Goal: Task Accomplishment & Management: Use online tool/utility

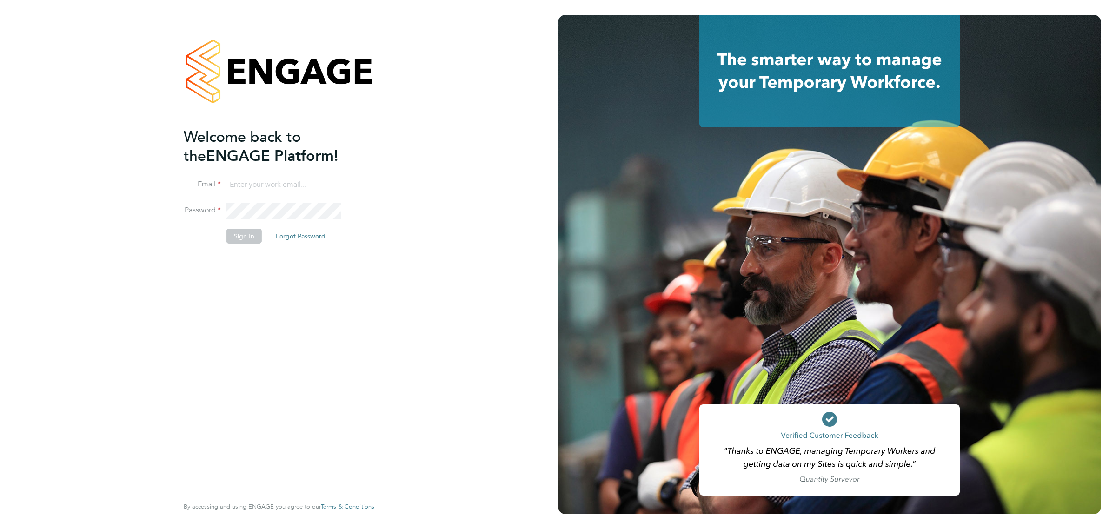
type input "bperkin@psrsolutions.co.uk"
click at [245, 235] on button "Sign In" at bounding box center [243, 236] width 35 height 15
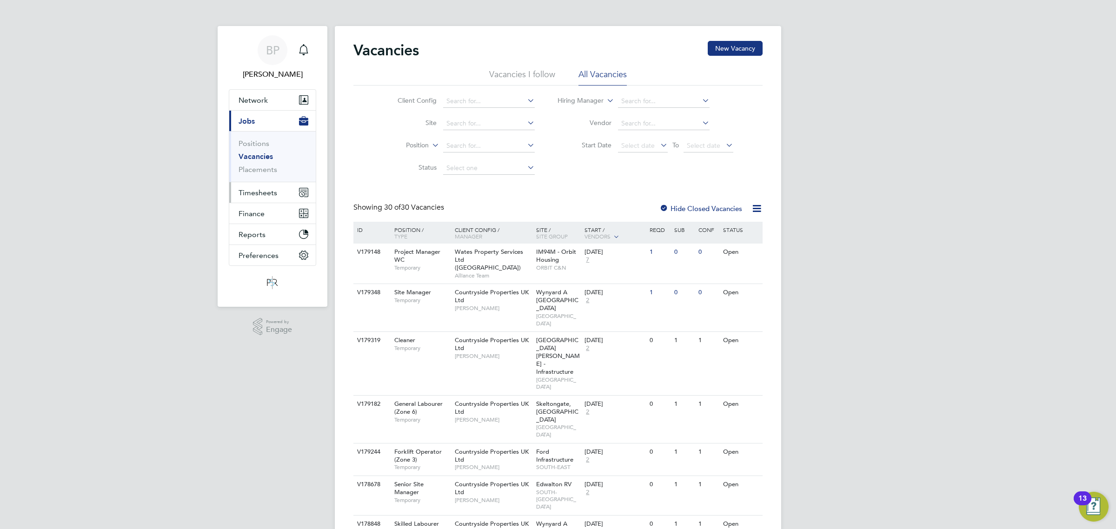
click at [254, 193] on span "Timesheets" at bounding box center [257, 192] width 39 height 9
click at [265, 161] on link "Timesheets" at bounding box center [257, 164] width 39 height 9
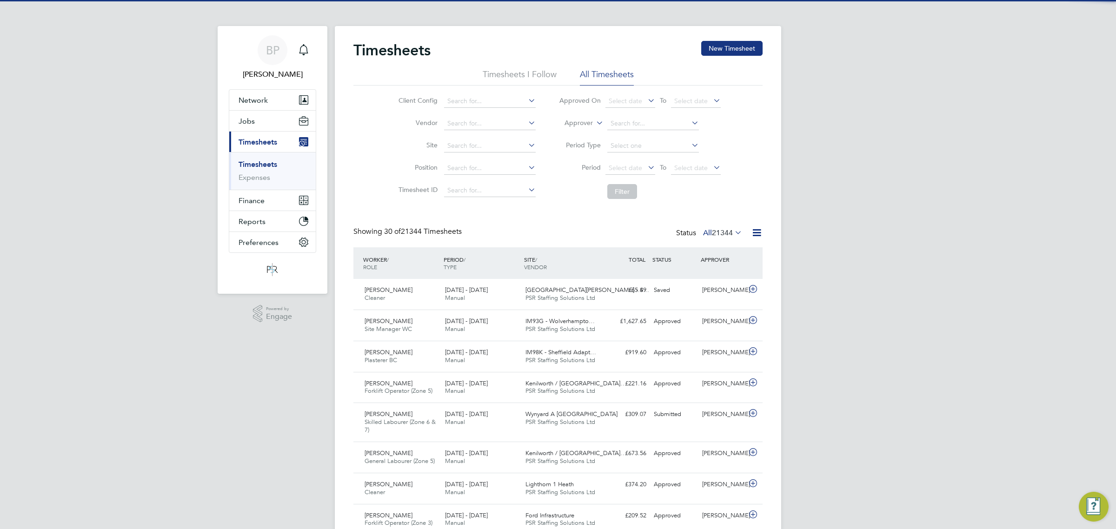
click at [757, 232] on icon at bounding box center [757, 233] width 12 height 12
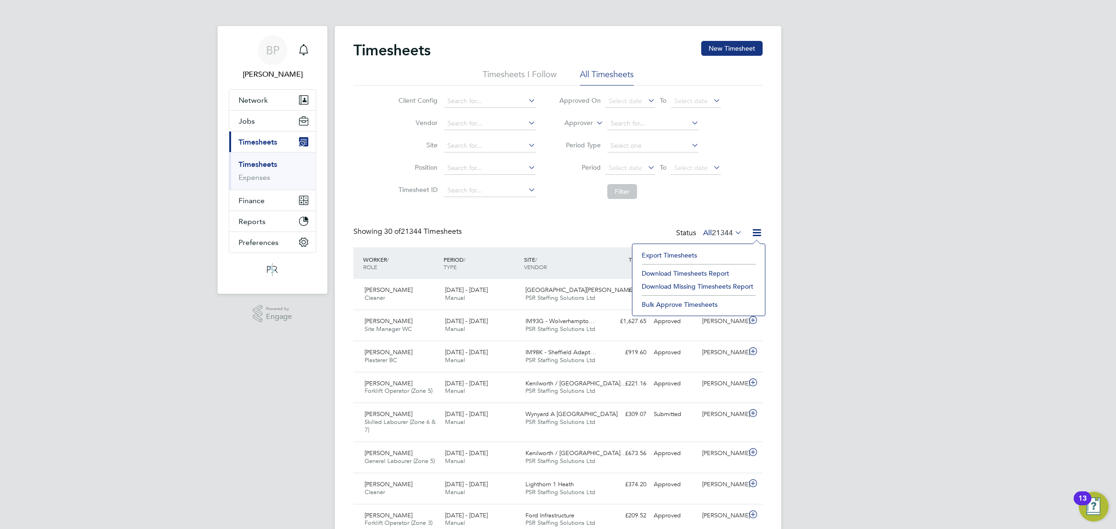
click at [704, 253] on li "Export Timesheets" at bounding box center [698, 255] width 123 height 13
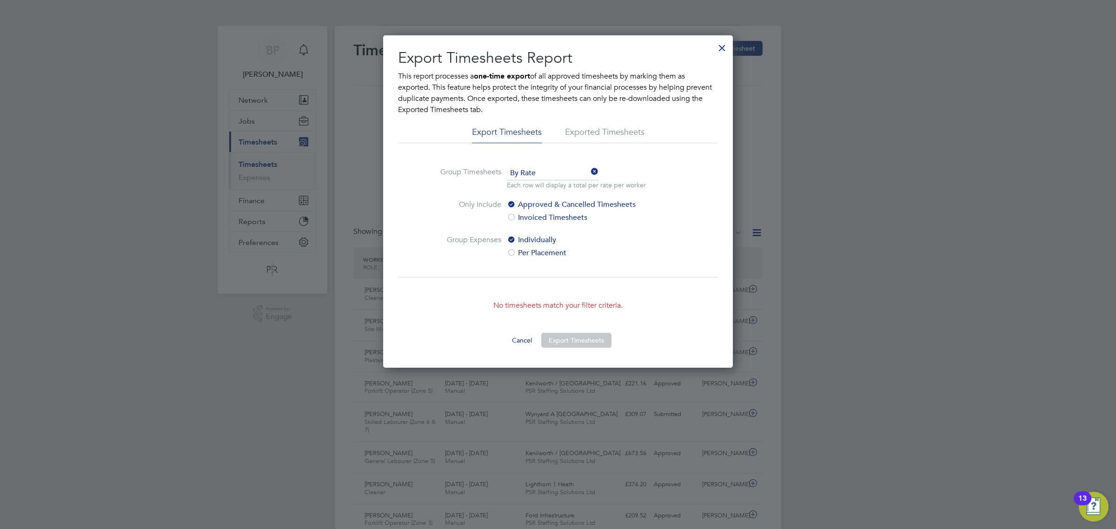
click at [721, 49] on div at bounding box center [722, 45] width 17 height 17
